Goal: Information Seeking & Learning: Check status

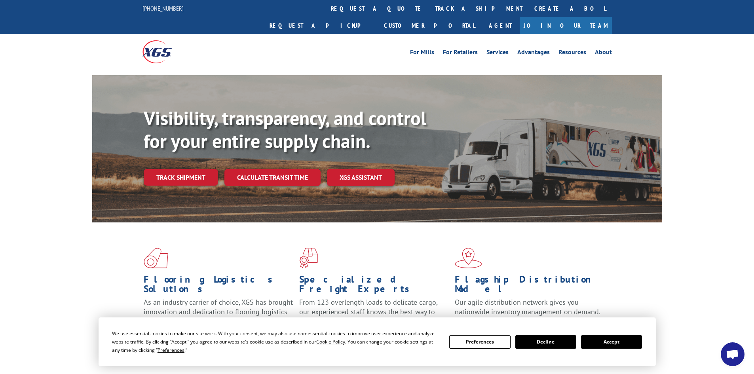
click at [610, 338] on button "Accept" at bounding box center [611, 341] width 61 height 13
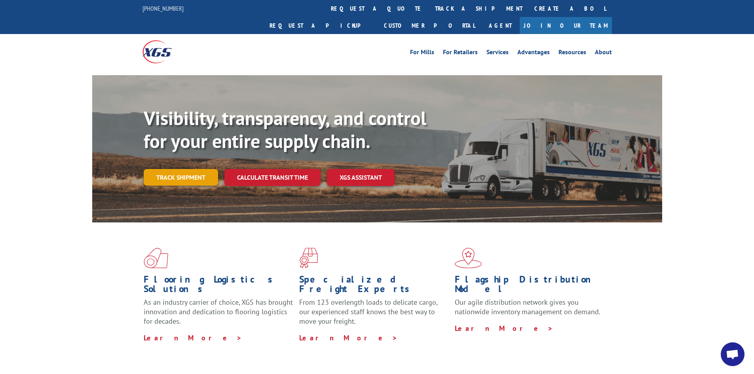
click at [199, 169] on link "Track shipment" at bounding box center [181, 177] width 74 height 17
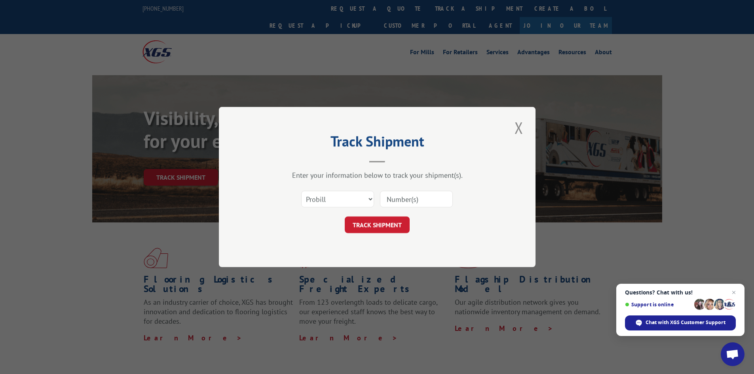
paste input "17462007"
type input "17462007"
click at [401, 228] on button "TRACK SHIPMENT" at bounding box center [377, 225] width 65 height 17
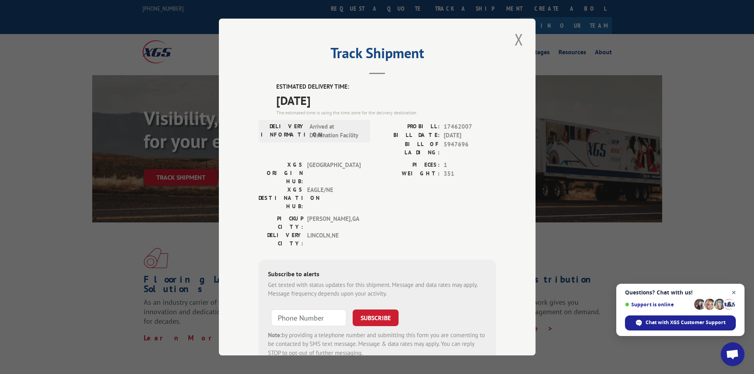
click at [732, 292] on span "Open chat" at bounding box center [734, 293] width 10 height 10
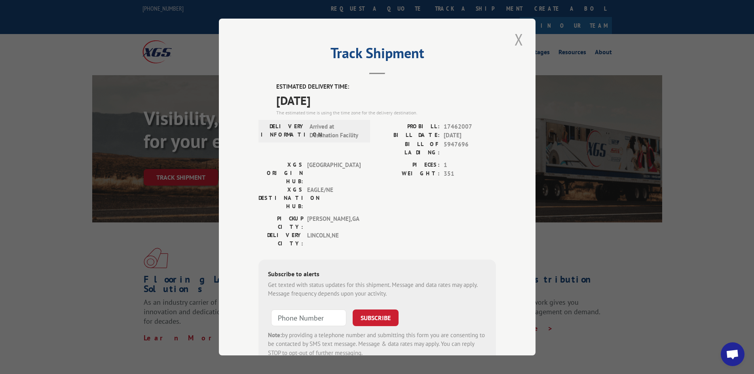
click at [516, 38] on button "Close modal" at bounding box center [518, 40] width 13 height 22
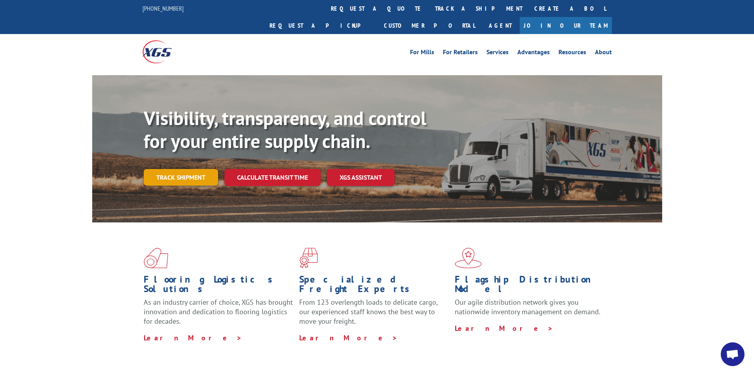
click at [154, 169] on link "Track shipment" at bounding box center [181, 177] width 74 height 17
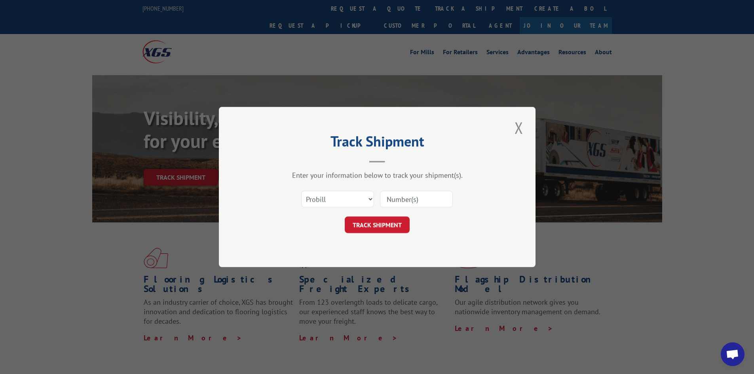
paste input "17462008"
type input "17462008"
click at [369, 223] on button "TRACK SHIPMENT" at bounding box center [377, 225] width 65 height 17
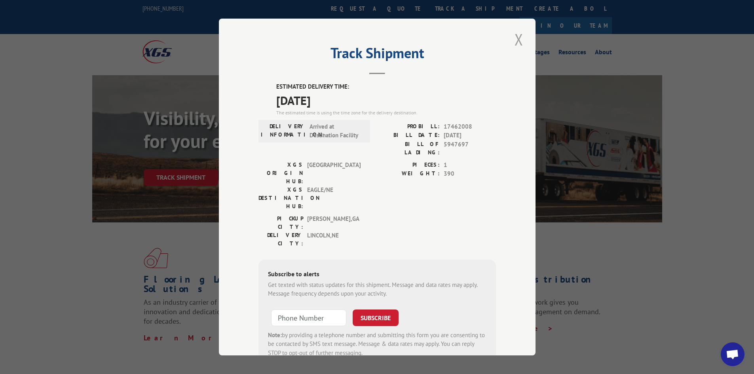
drag, startPoint x: 519, startPoint y: 37, endPoint x: 477, endPoint y: 1, distance: 55.9
click at [518, 37] on button "Close modal" at bounding box center [518, 40] width 13 height 22
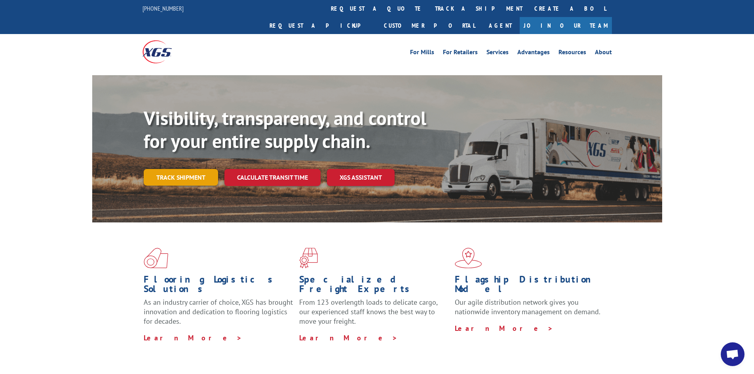
click at [208, 169] on link "Track shipment" at bounding box center [181, 177] width 74 height 17
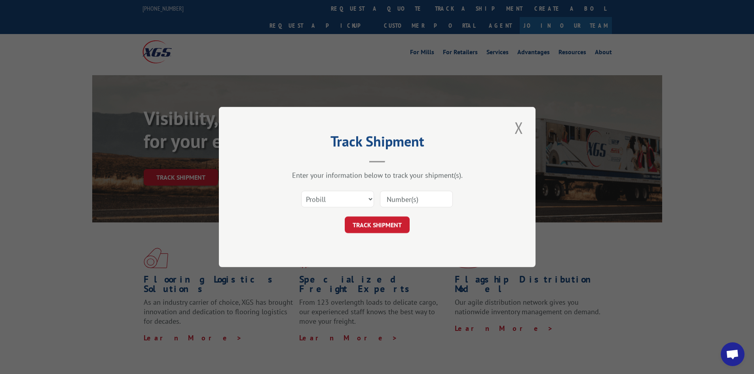
paste input "17153447"
type input "17153447"
click at [404, 229] on button "TRACK SHIPMENT" at bounding box center [377, 225] width 65 height 17
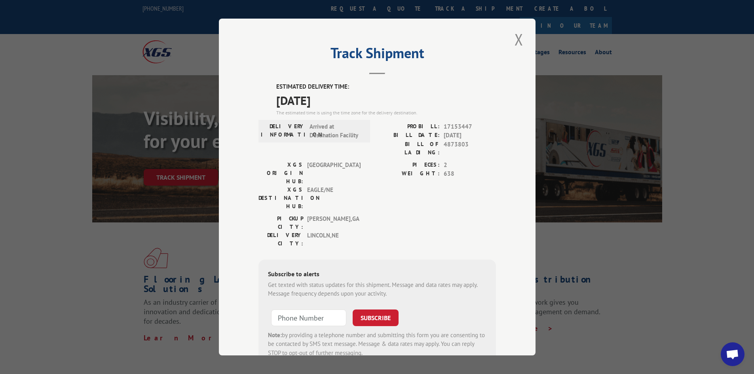
click at [512, 39] on button "Close modal" at bounding box center [518, 40] width 13 height 22
